Goal: Navigation & Orientation: Go to known website

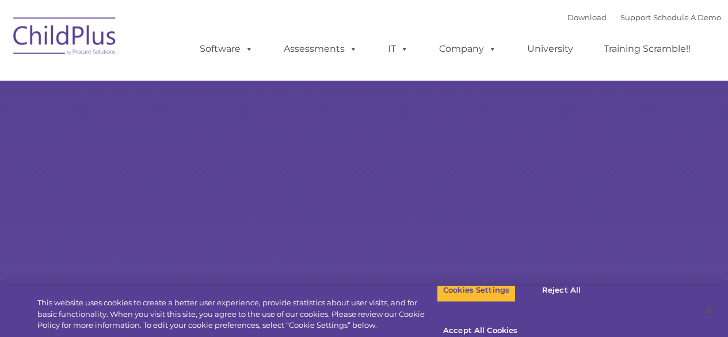
type input ""
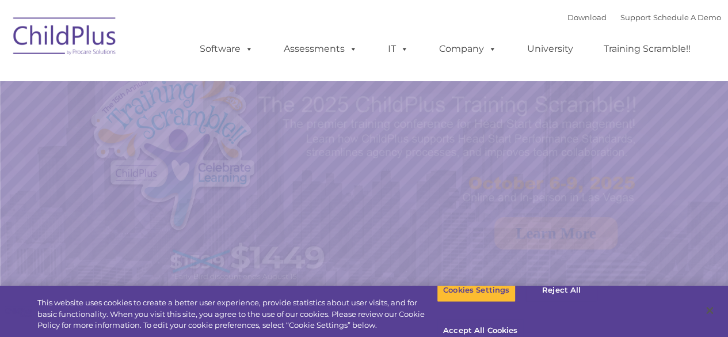
select select "MEDIUM"
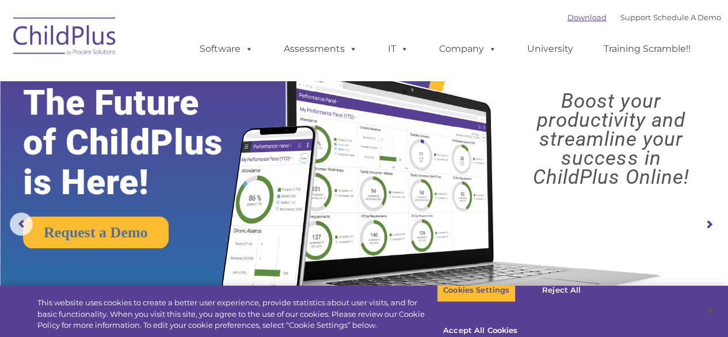
click at [568, 17] on link "Download" at bounding box center [587, 17] width 39 height 9
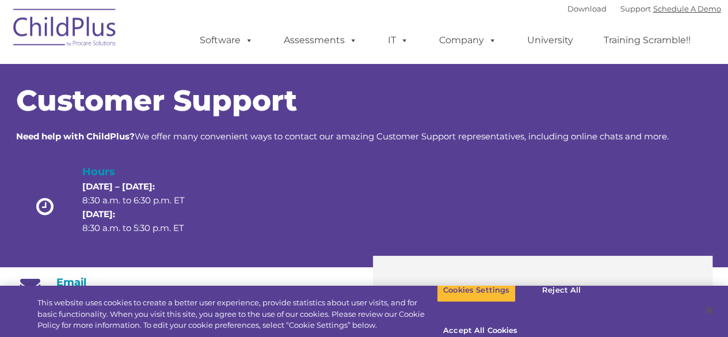
drag, startPoint x: 664, startPoint y: 8, endPoint x: 657, endPoint y: 1, distance: 10.2
click at [664, 8] on link "Schedule A Demo" at bounding box center [687, 8] width 68 height 9
